Goal: Task Accomplishment & Management: Complete application form

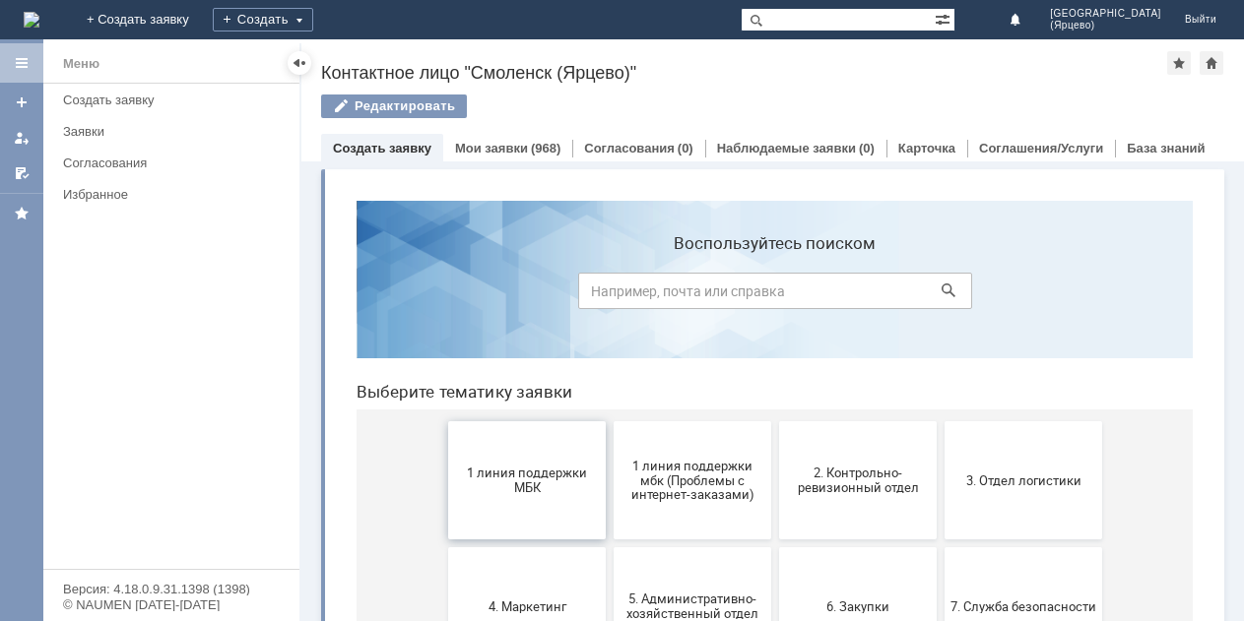
click at [548, 483] on span "1 линия поддержки МБК" at bounding box center [527, 481] width 146 height 30
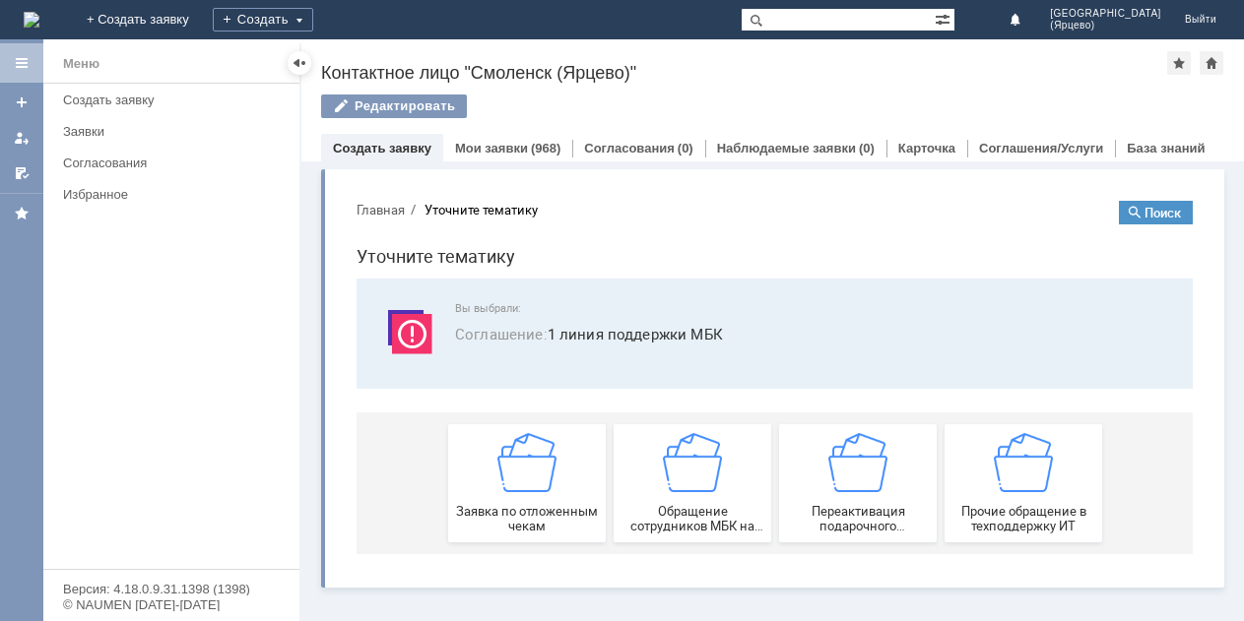
click at [548, 483] on img at bounding box center [526, 462] width 59 height 59
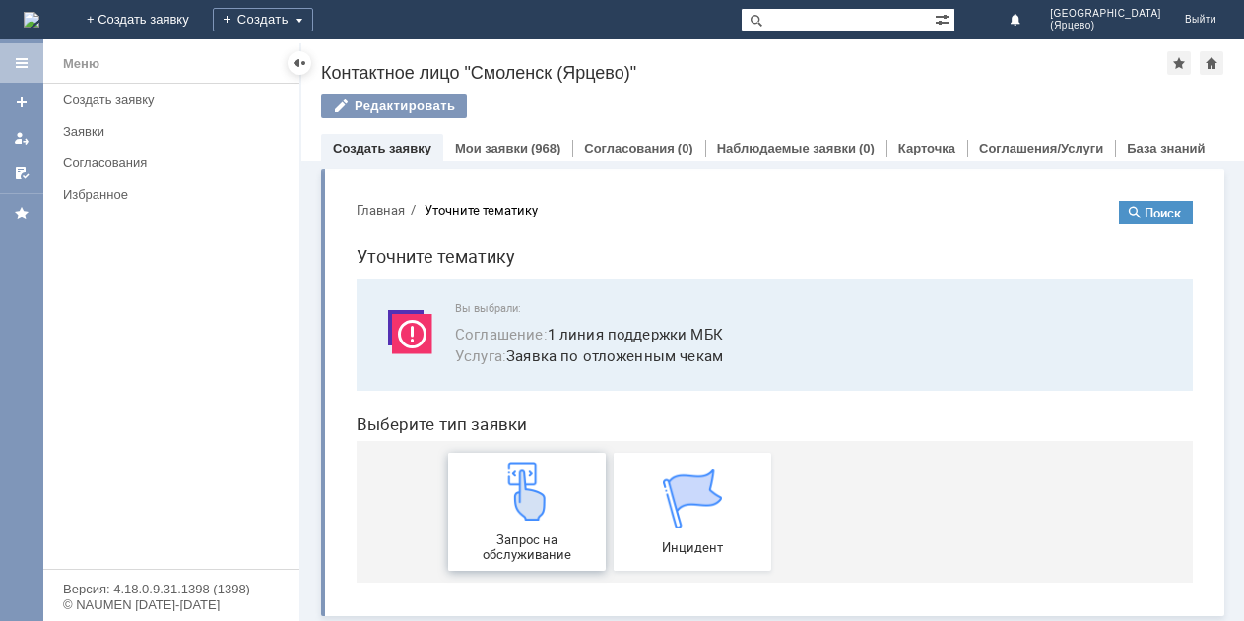
click at [547, 483] on div "Запрос на обслуживание" at bounding box center [527, 512] width 146 height 100
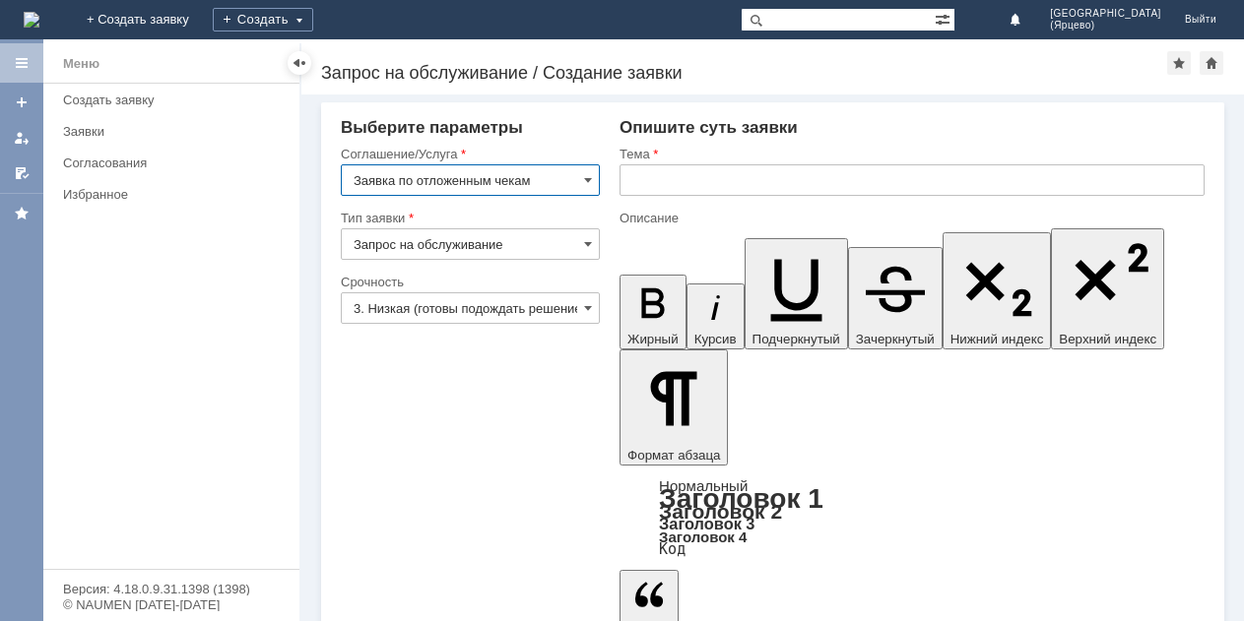
click at [560, 308] on input "3. Низкая (готовы подождать решение)" at bounding box center [470, 308] width 259 height 32
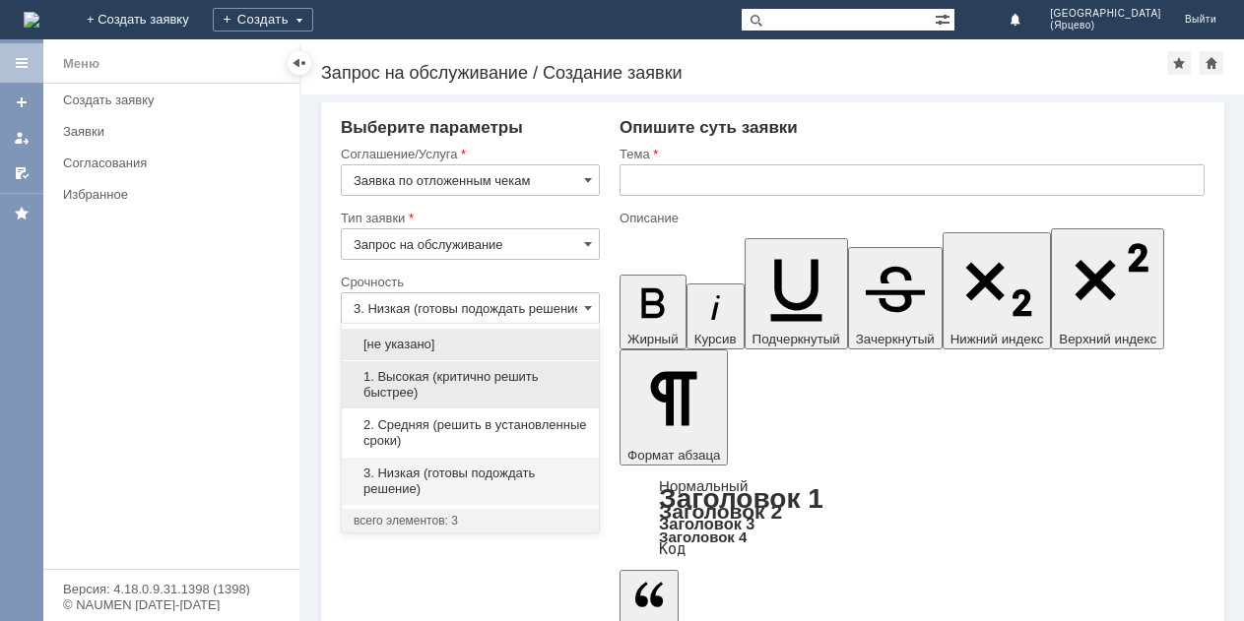
click at [480, 371] on span "1. Высокая (критично решить быстрее)" at bounding box center [469, 385] width 233 height 32
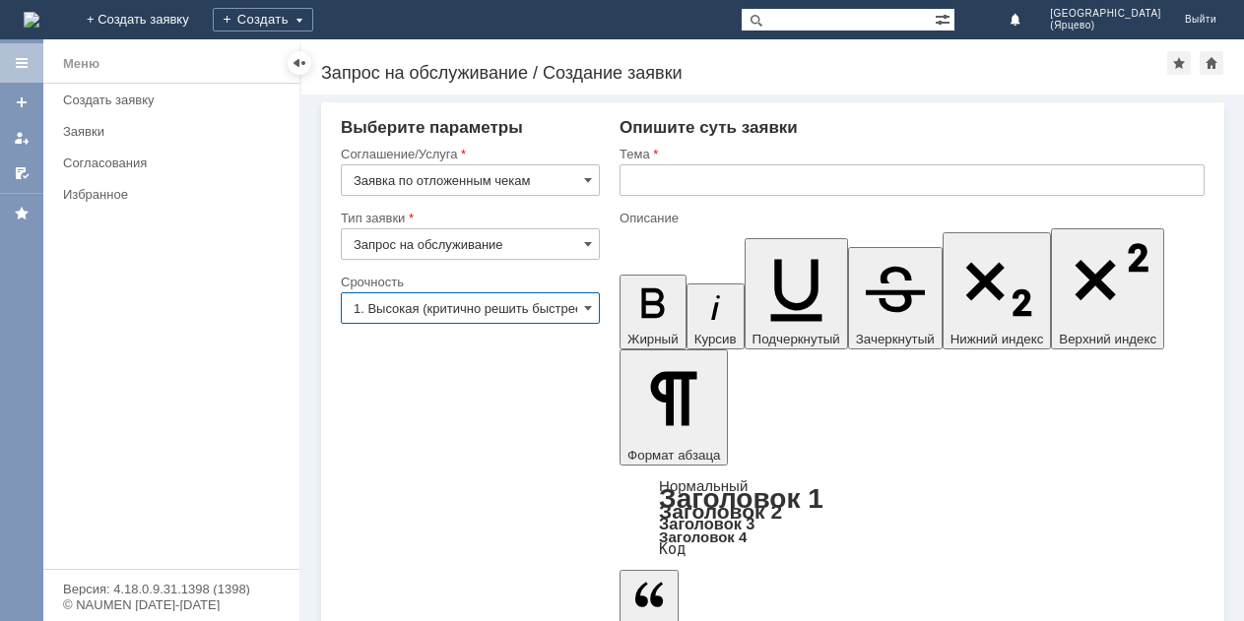
type input "1. Высокая (критично решить быстрее)"
click at [662, 169] on input "text" at bounding box center [911, 180] width 585 height 32
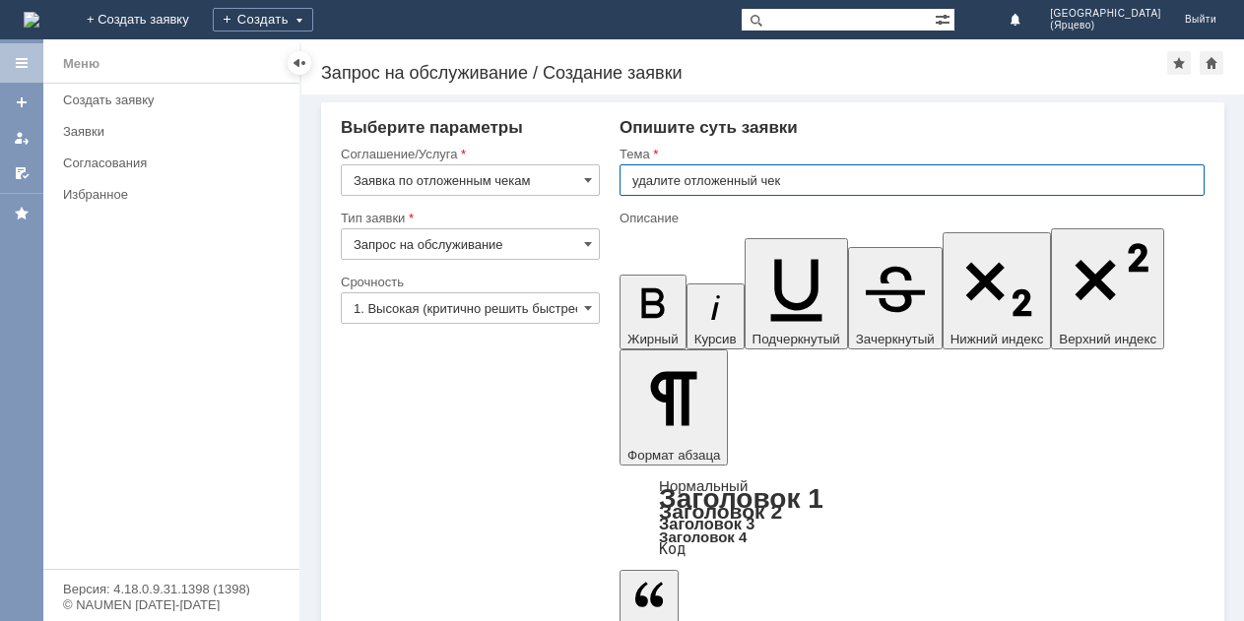
type input "удалите отложенный чек"
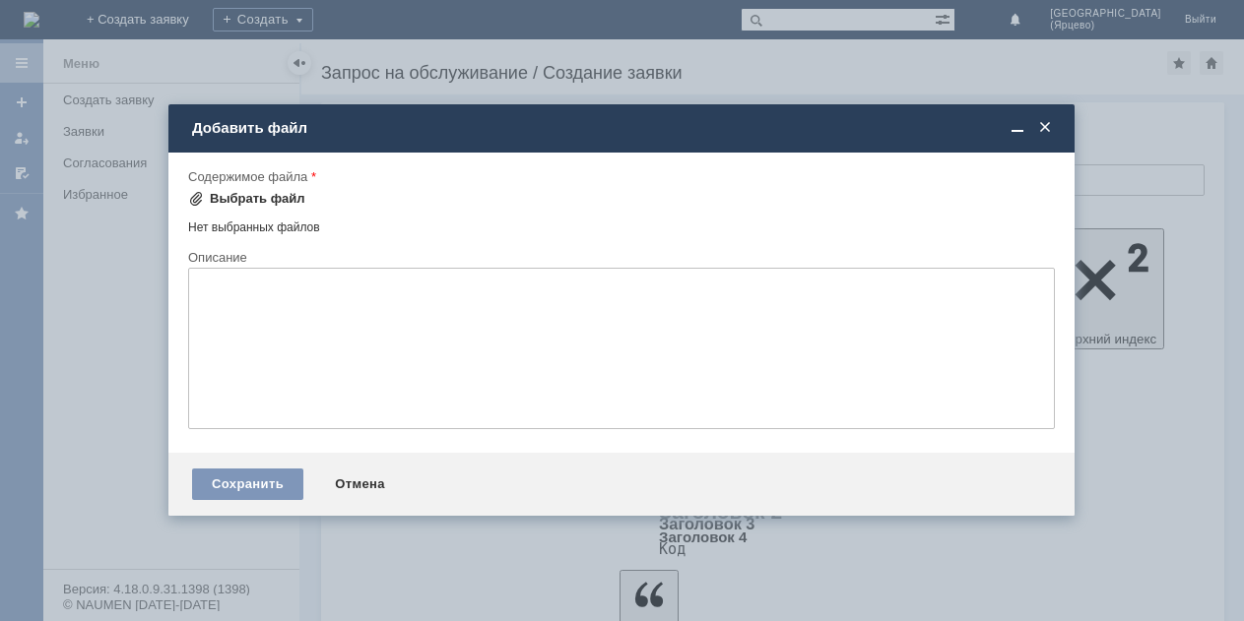
click at [200, 197] on span at bounding box center [196, 199] width 16 height 16
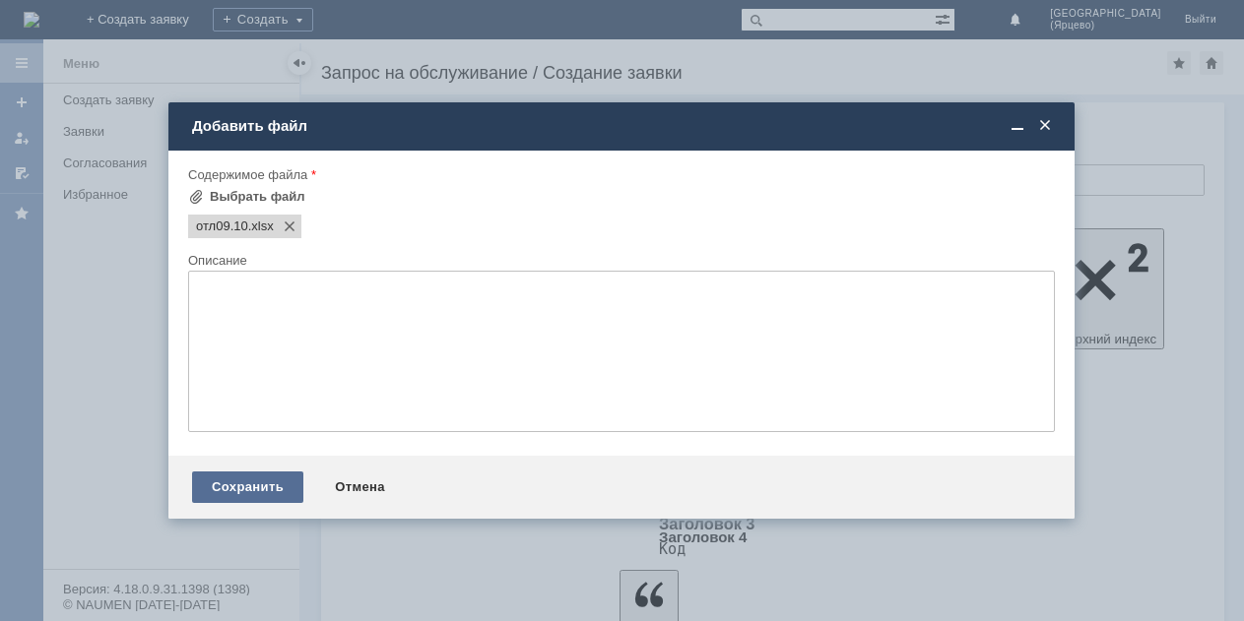
click at [269, 489] on div "Сохранить" at bounding box center [247, 488] width 111 height 32
